Goal: Information Seeking & Learning: Learn about a topic

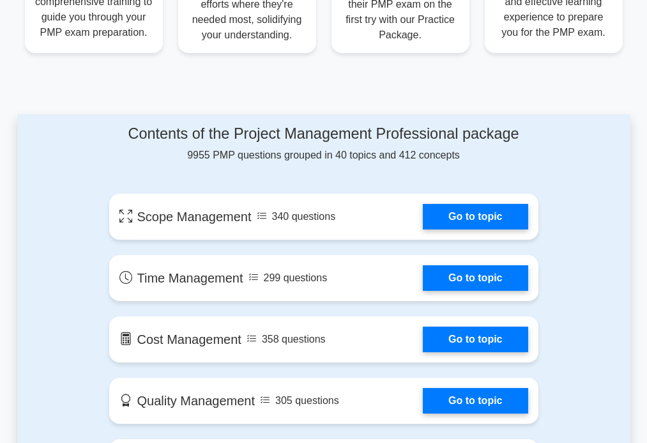
scroll to position [639, 0]
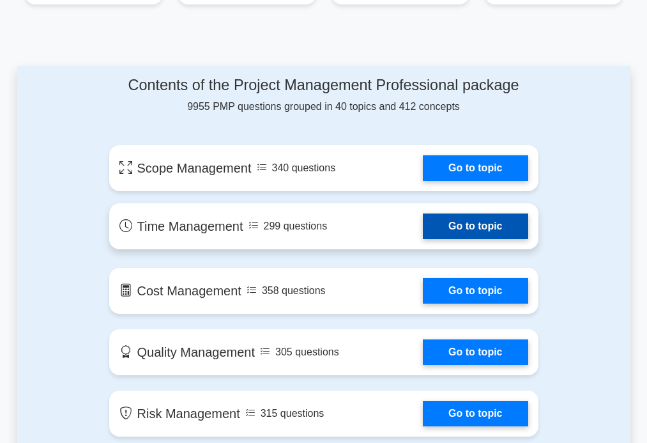
click at [464, 227] on link "Go to topic" at bounding box center [475, 226] width 105 height 26
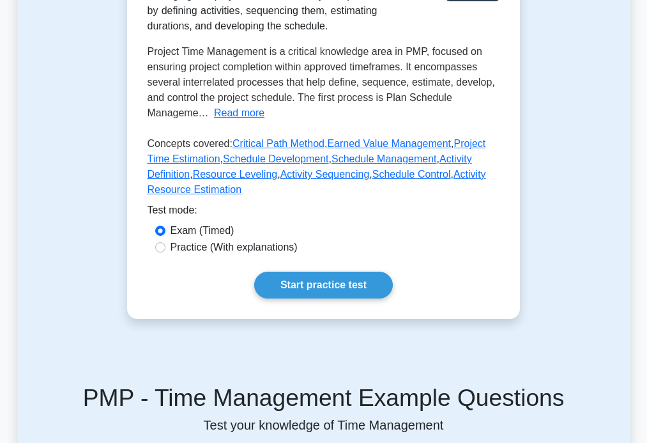
scroll to position [255, 0]
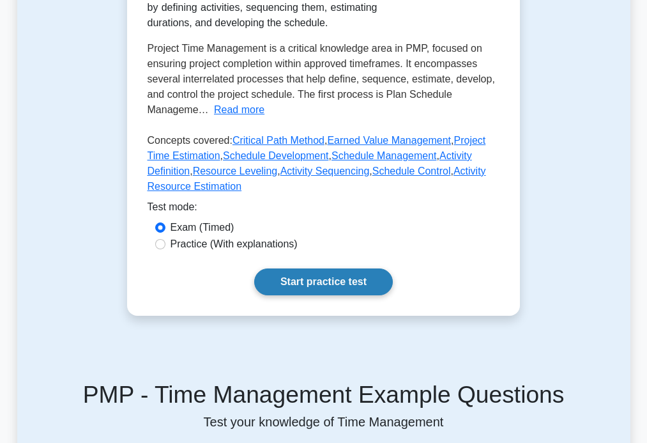
click at [337, 295] on link "Start practice test" at bounding box center [323, 281] width 139 height 27
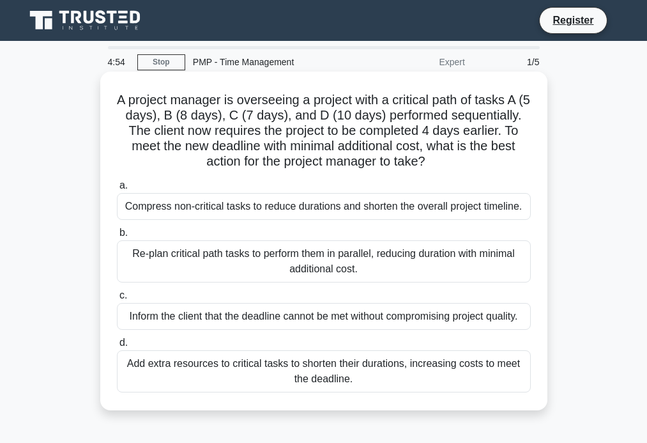
click at [160, 176] on div "a. Compress non-critical tasks to reduce durations and shorten the overall proj…" at bounding box center [323, 285] width 429 height 220
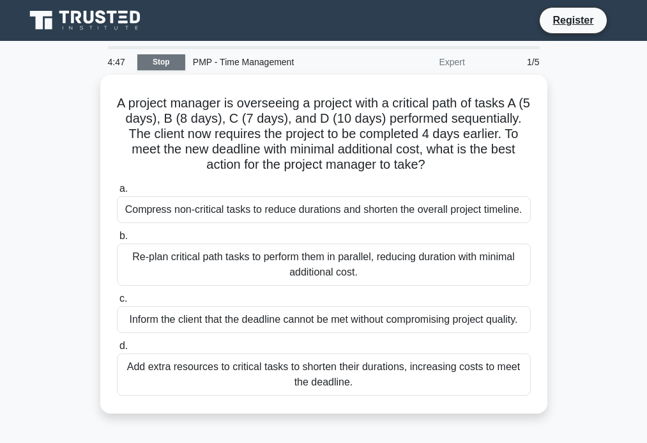
click at [158, 60] on link "Stop" at bounding box center [161, 62] width 48 height 16
